Goal: Task Accomplishment & Management: Manage account settings

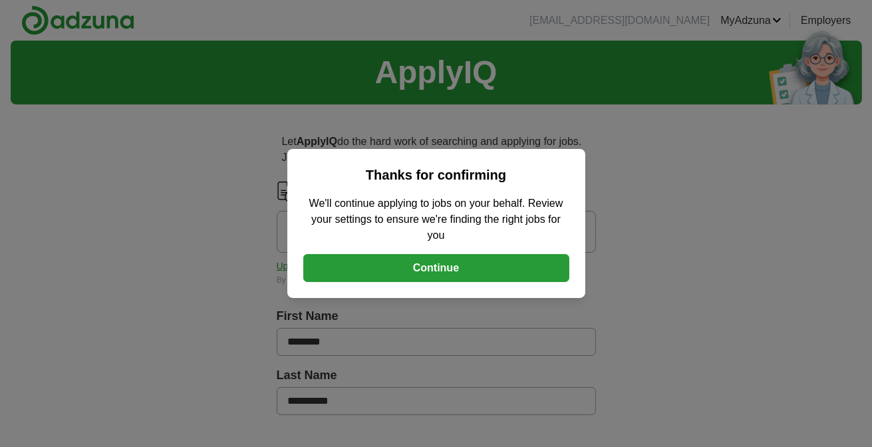
click at [442, 266] on button "Continue" at bounding box center [436, 268] width 266 height 28
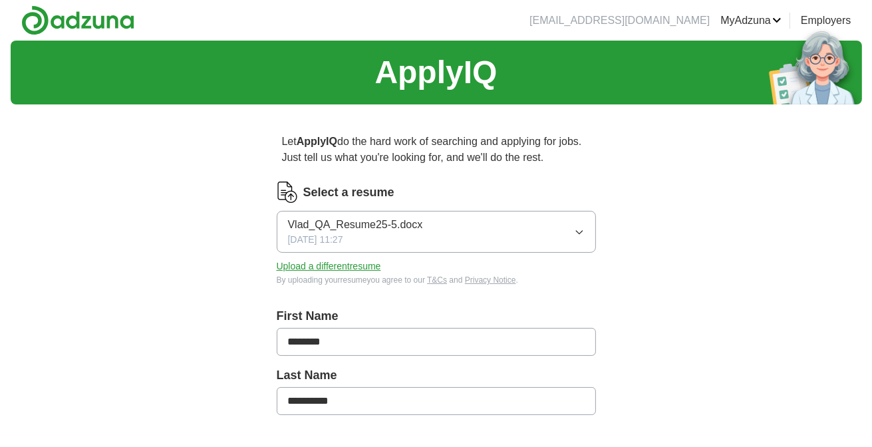
click at [364, 264] on button "Upload a different resume" at bounding box center [329, 266] width 104 height 14
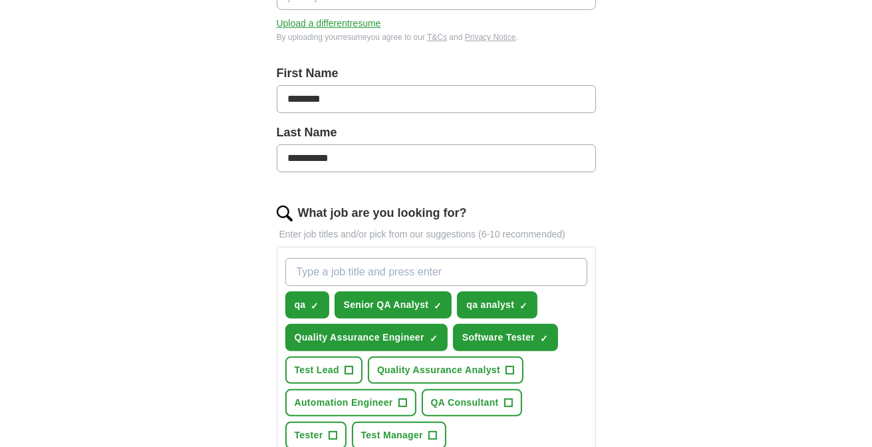
scroll to position [266, 0]
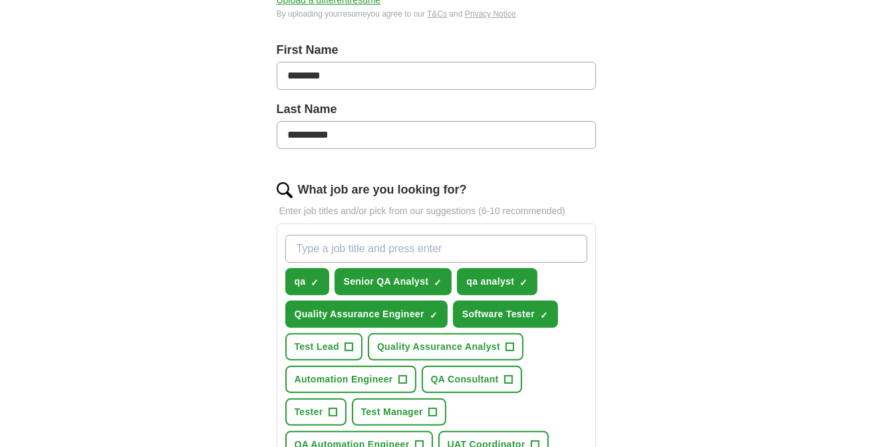
click at [323, 244] on input "What job are you looking for?" at bounding box center [436, 249] width 302 height 28
type input "QA Analyst, Software Tester"
drag, startPoint x: 437, startPoint y: 247, endPoint x: 197, endPoint y: 231, distance: 240.6
click at [197, 231] on div "**********" at bounding box center [436, 317] width 851 height 1085
click at [366, 277] on span "Senior QA Analyst" at bounding box center [386, 282] width 85 height 14
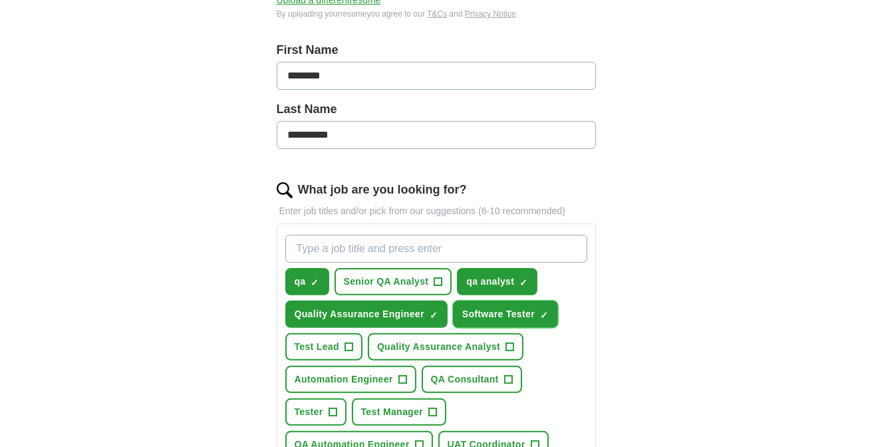
click at [497, 314] on span "Software Tester" at bounding box center [498, 314] width 72 height 14
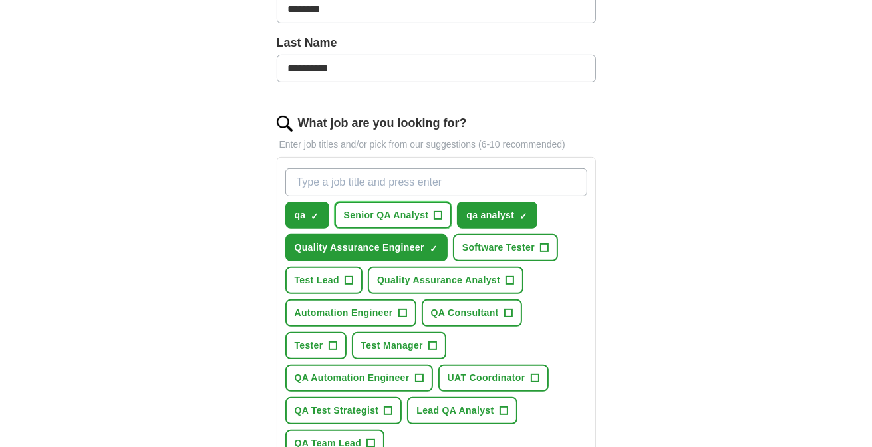
click at [402, 212] on span "Senior QA Analyst" at bounding box center [386, 215] width 85 height 14
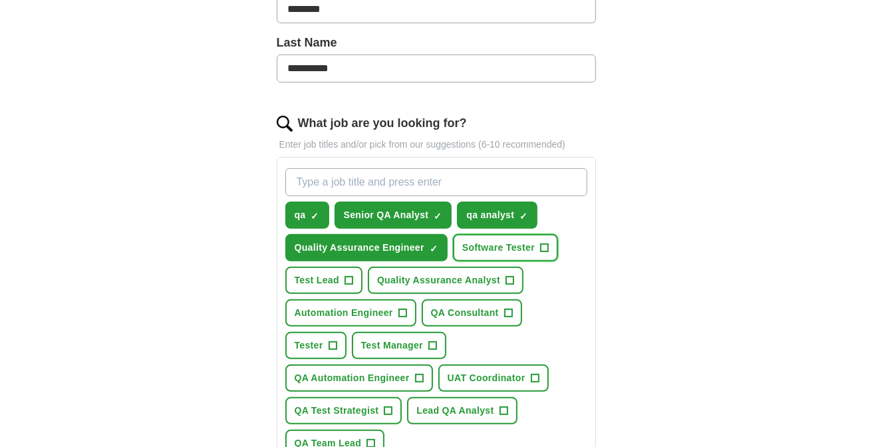
click at [490, 244] on span "Software Tester" at bounding box center [498, 248] width 72 height 14
click at [296, 209] on span "qa" at bounding box center [300, 215] width 11 height 14
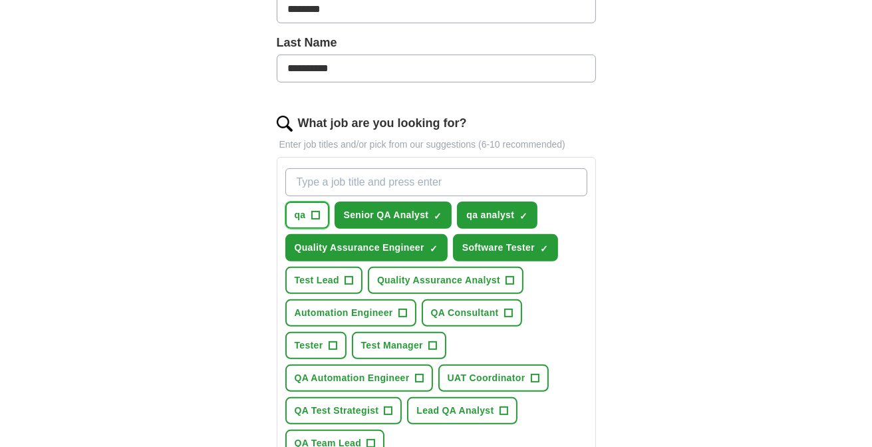
click at [296, 209] on span "qa" at bounding box center [300, 215] width 11 height 14
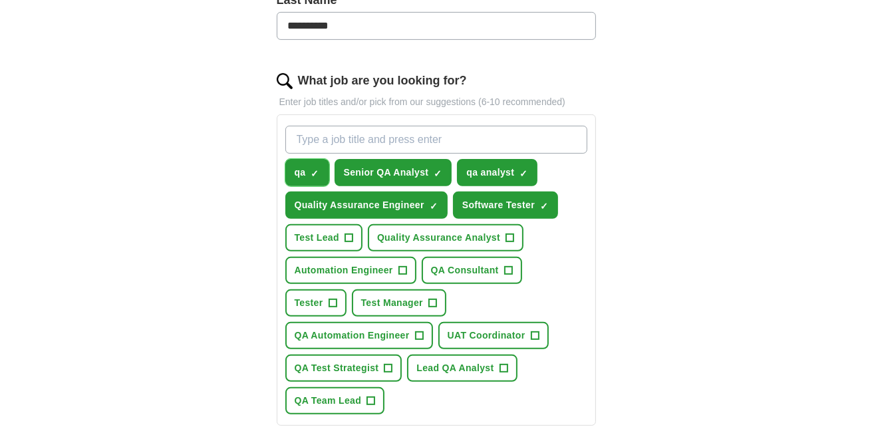
scroll to position [399, 0]
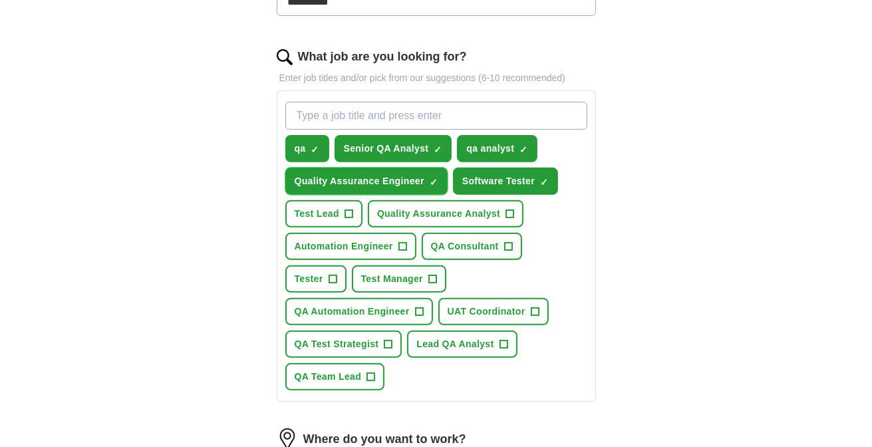
click at [389, 180] on span "Quality Assurance Engineer" at bounding box center [360, 181] width 130 height 14
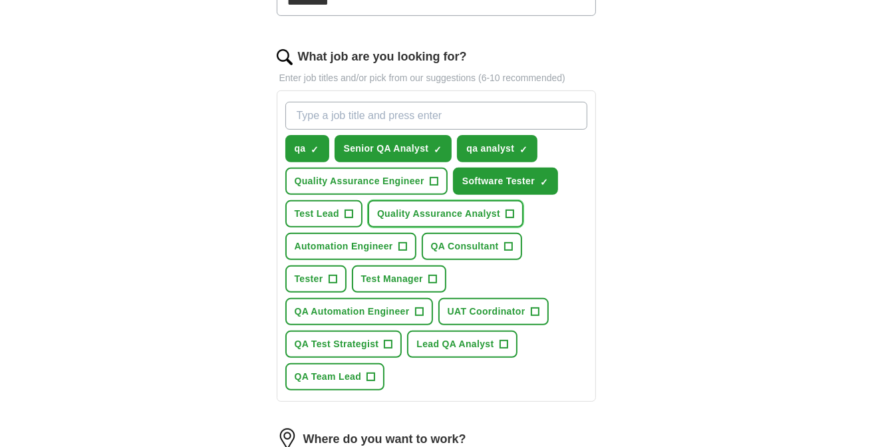
click at [434, 207] on span "Quality Assurance Analyst" at bounding box center [438, 214] width 123 height 14
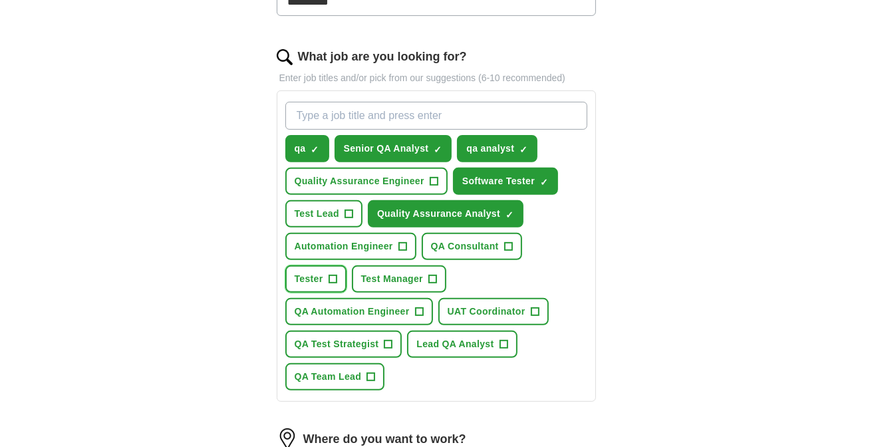
click at [323, 272] on span "Tester" at bounding box center [309, 279] width 29 height 14
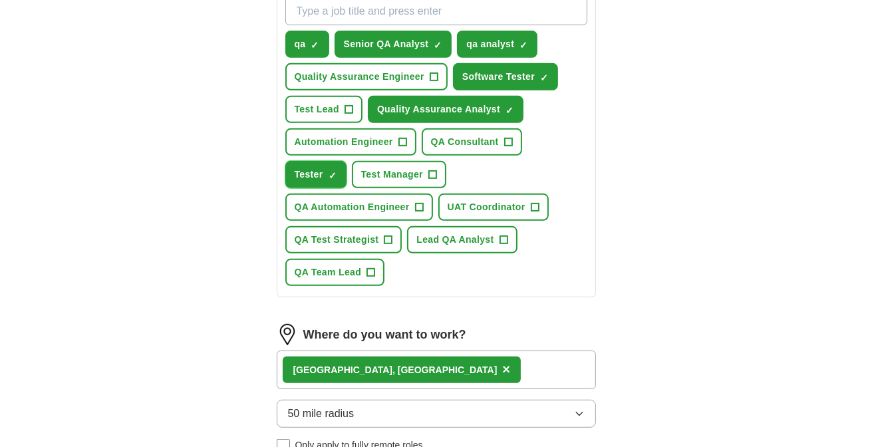
scroll to position [532, 0]
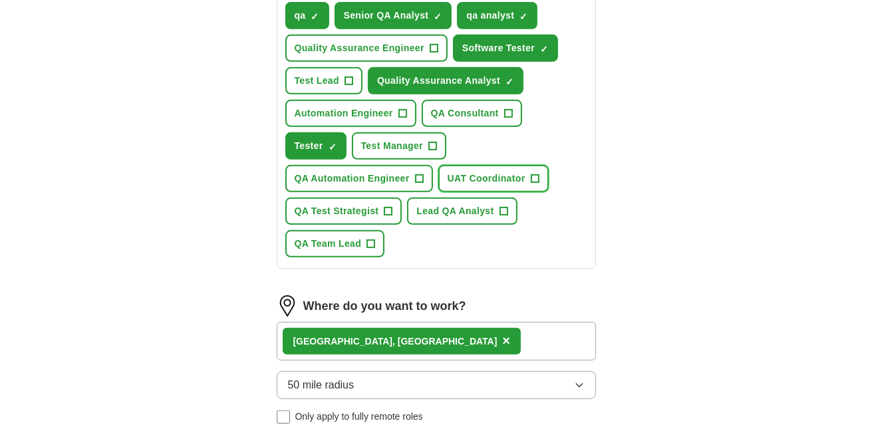
click at [531, 174] on span "+" at bounding box center [535, 179] width 8 height 11
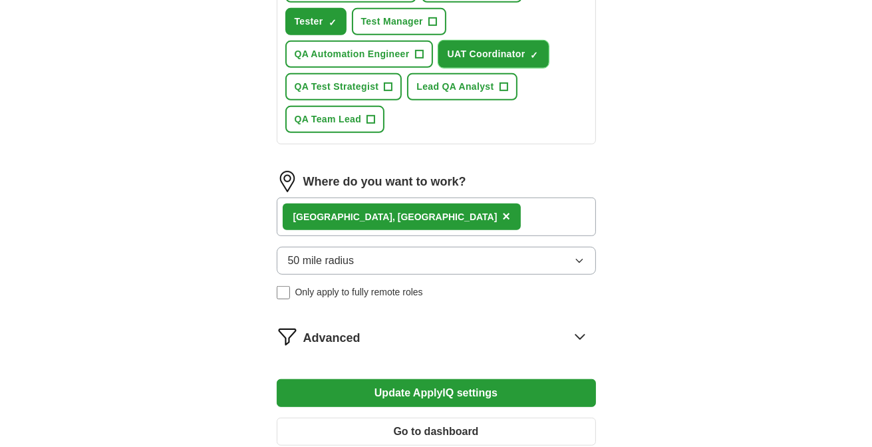
scroll to position [665, 0]
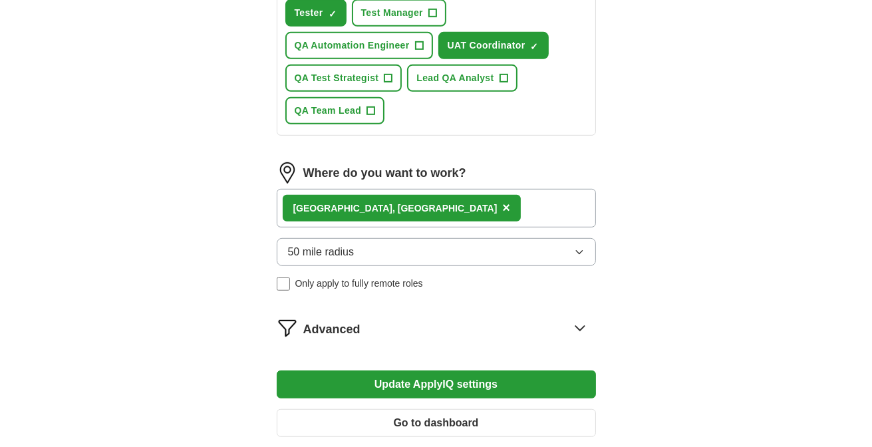
click at [405, 189] on div "Charlotte, [GEOGRAPHIC_DATA] ×" at bounding box center [436, 208] width 319 height 39
click at [406, 238] on button "50 mile radius" at bounding box center [436, 252] width 319 height 28
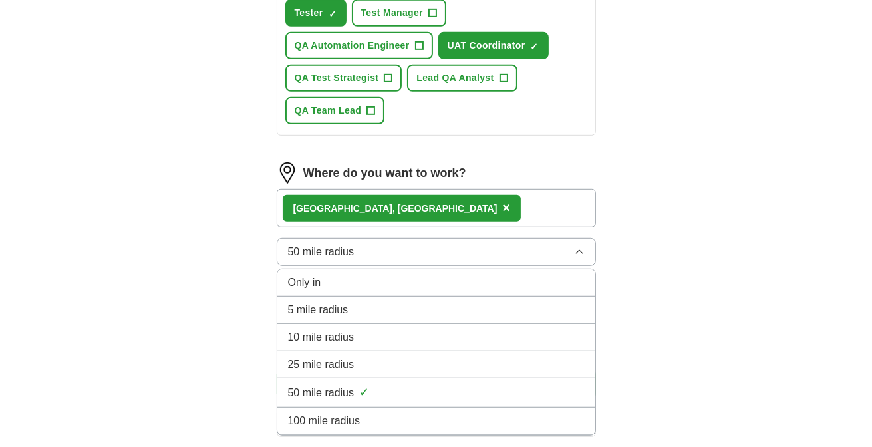
click at [330, 356] on span "25 mile radius" at bounding box center [321, 364] width 67 height 16
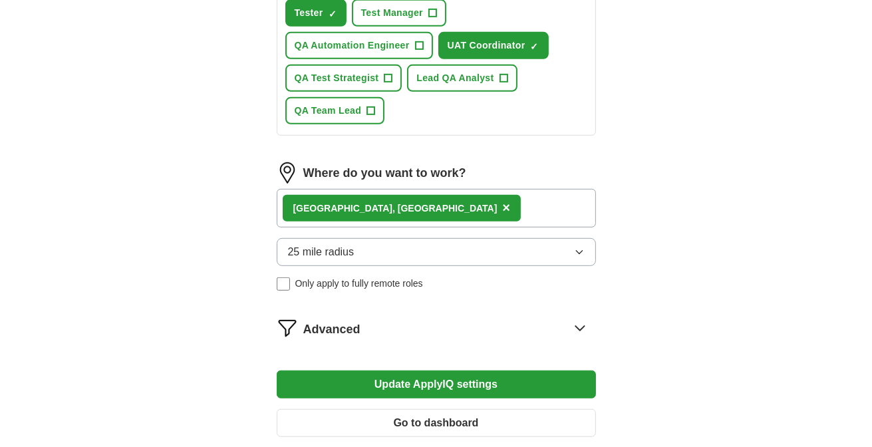
scroll to position [732, 0]
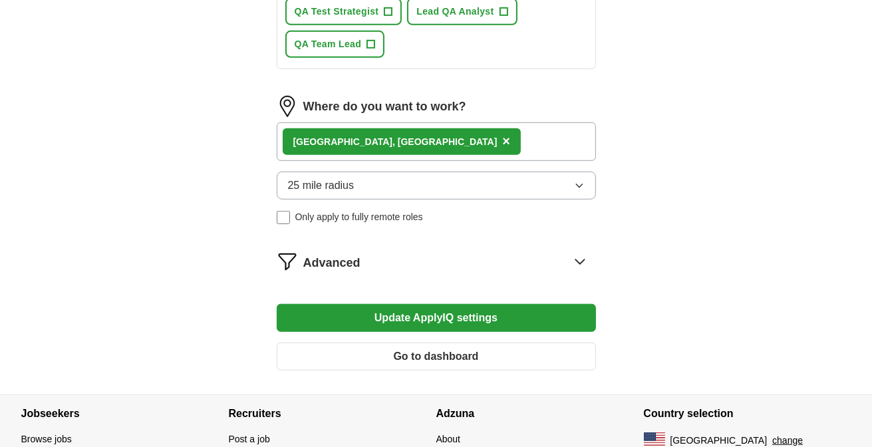
click at [578, 259] on icon at bounding box center [579, 261] width 9 height 5
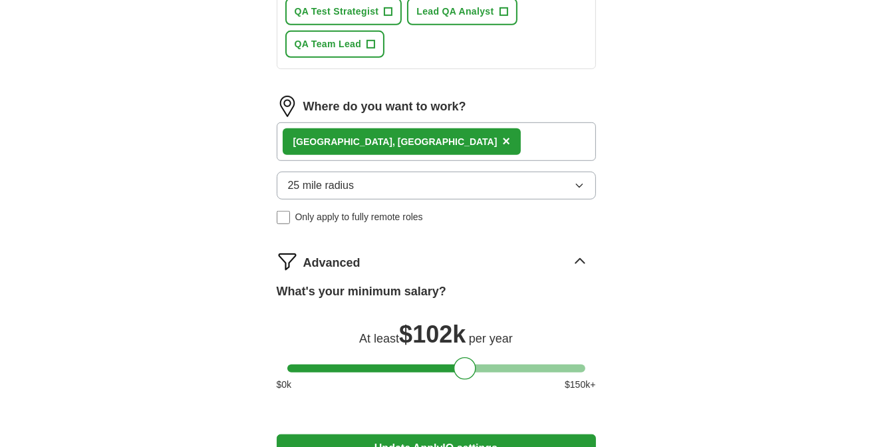
click at [450, 364] on div at bounding box center [436, 368] width 298 height 8
click at [461, 364] on div at bounding box center [436, 368] width 298 height 8
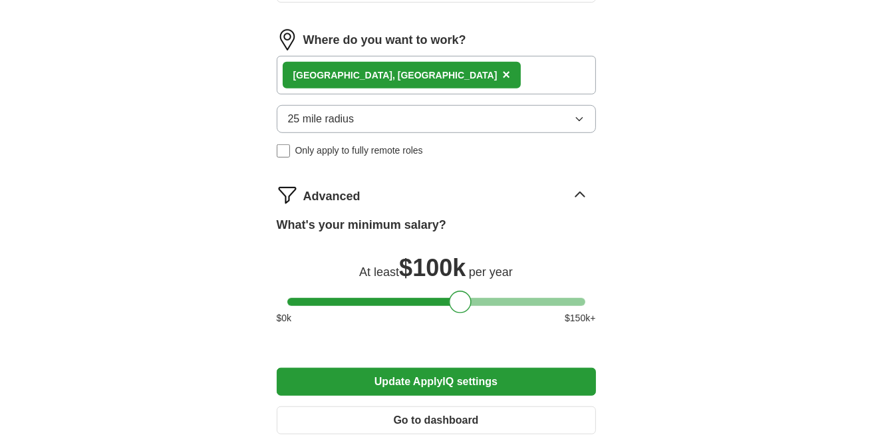
scroll to position [865, 0]
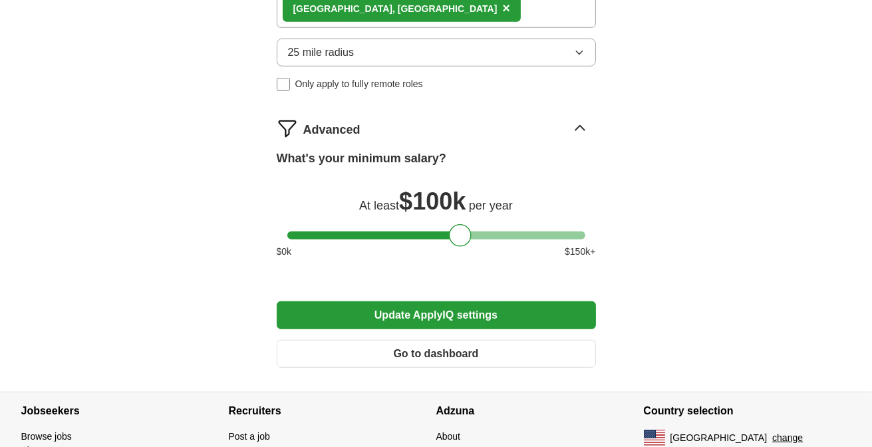
click at [488, 301] on button "Update ApplyIQ settings" at bounding box center [436, 315] width 319 height 28
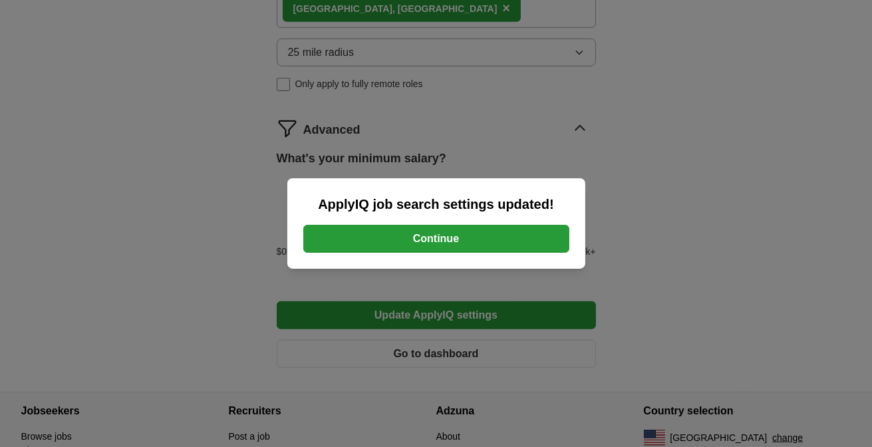
click at [444, 237] on button "Continue" at bounding box center [436, 239] width 266 height 28
